Goal: Find specific page/section

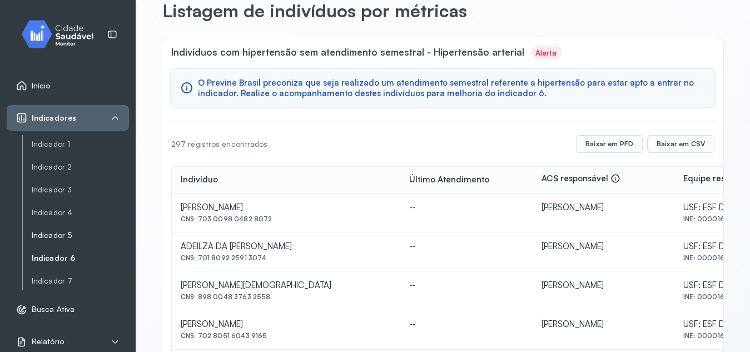
click at [58, 235] on link "Indicador 5" at bounding box center [80, 235] width 97 height 9
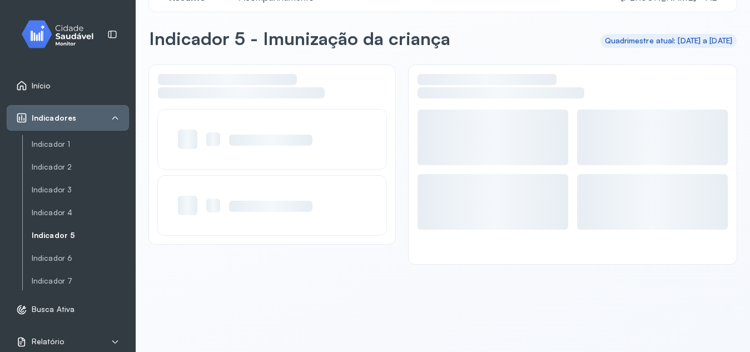
scroll to position [31, 0]
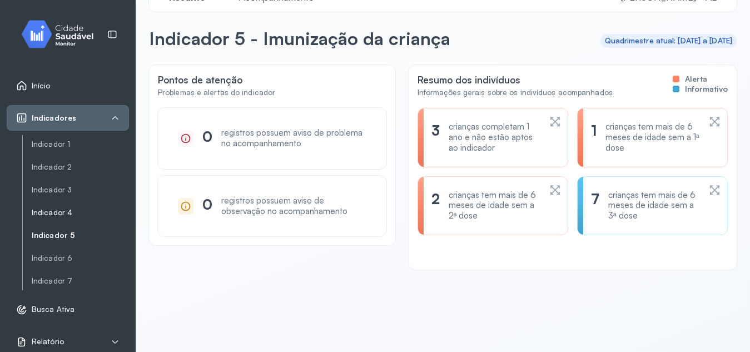
click at [52, 211] on link "Indicador 4" at bounding box center [80, 212] width 97 height 9
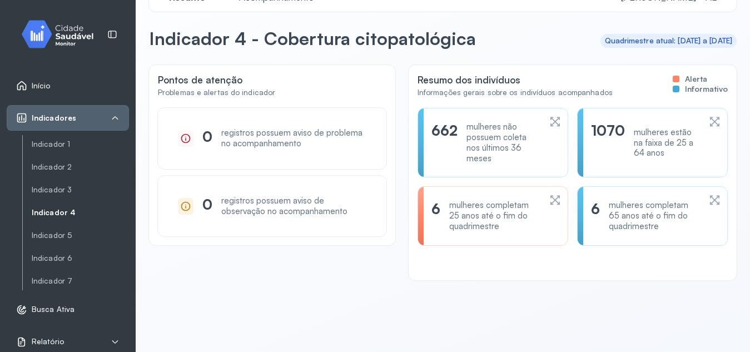
click at [550, 201] on icon at bounding box center [555, 199] width 12 height 13
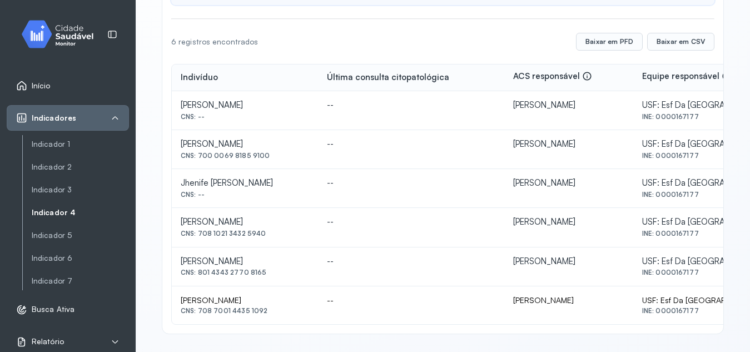
scroll to position [163, 0]
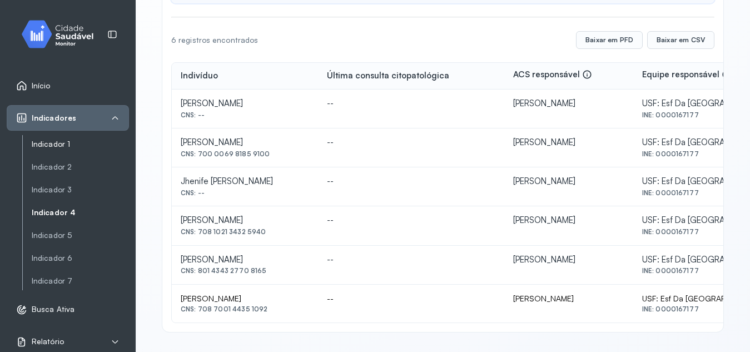
click at [58, 144] on link "Indicador 1" at bounding box center [80, 143] width 97 height 9
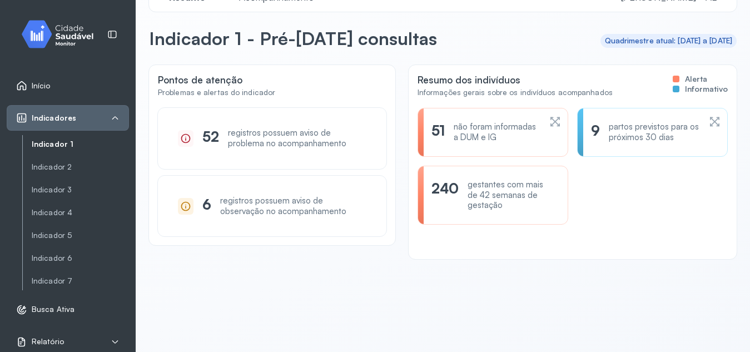
click at [500, 126] on div "não foram informadas a DUM e IG" at bounding box center [496, 132] width 87 height 21
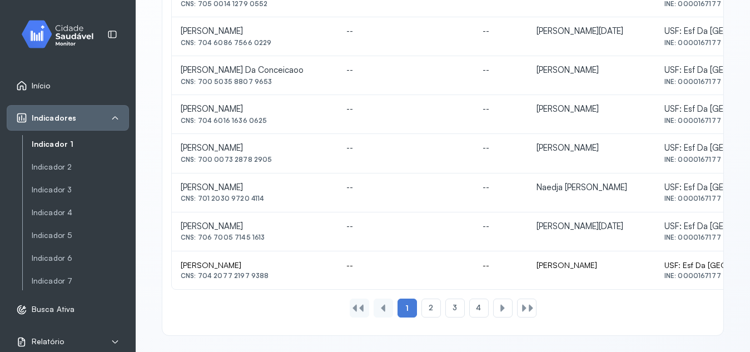
scroll to position [550, 0]
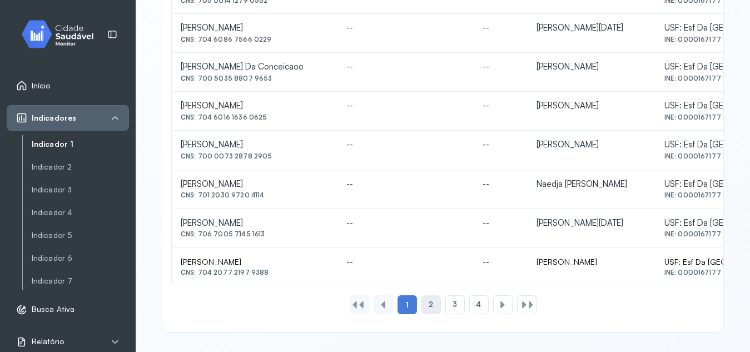
click at [423, 305] on div "2" at bounding box center [430, 304] width 19 height 19
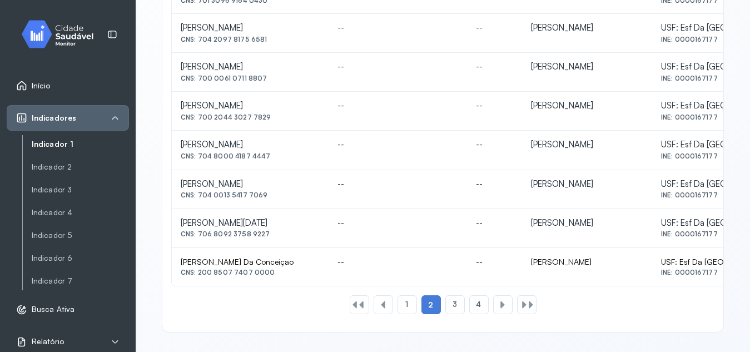
drag, startPoint x: 199, startPoint y: 236, endPoint x: 265, endPoint y: 231, distance: 66.4
click at [265, 231] on div "CNS: 706 8092 3758 9227" at bounding box center [250, 234] width 139 height 8
copy div "706 8092 3758 9227"
